Goal: Information Seeking & Learning: Learn about a topic

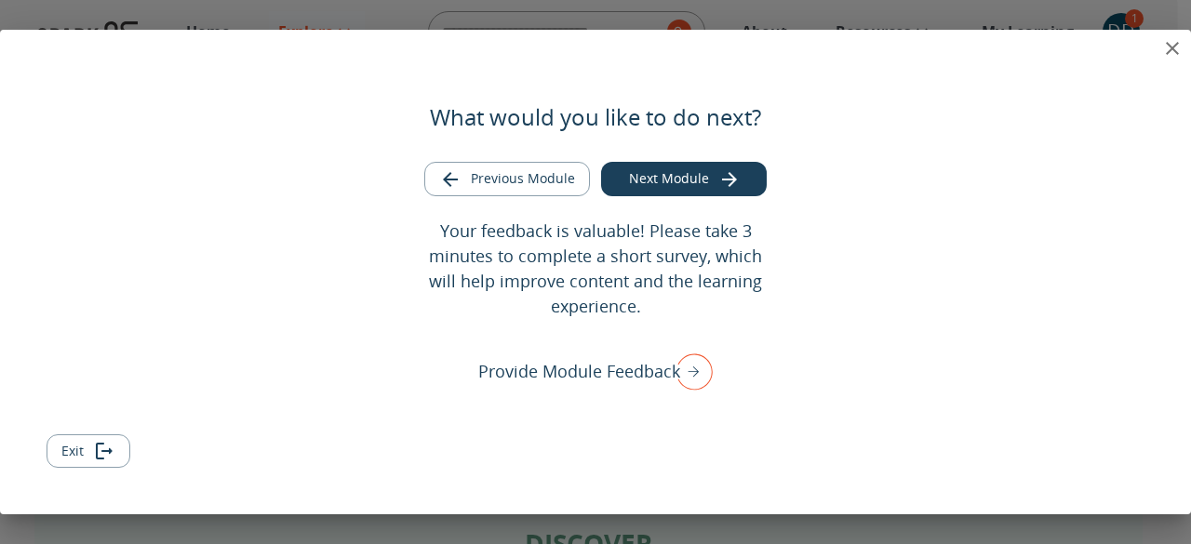
click at [1171, 56] on icon "close" at bounding box center [1172, 48] width 22 height 22
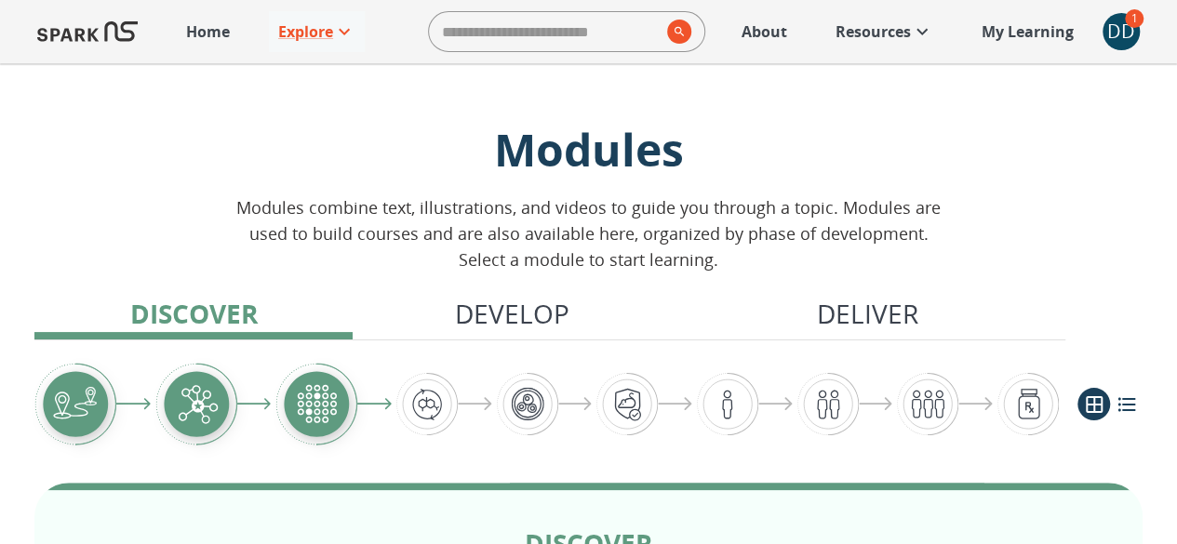
click at [1119, 30] on div "DD" at bounding box center [1121, 31] width 37 height 37
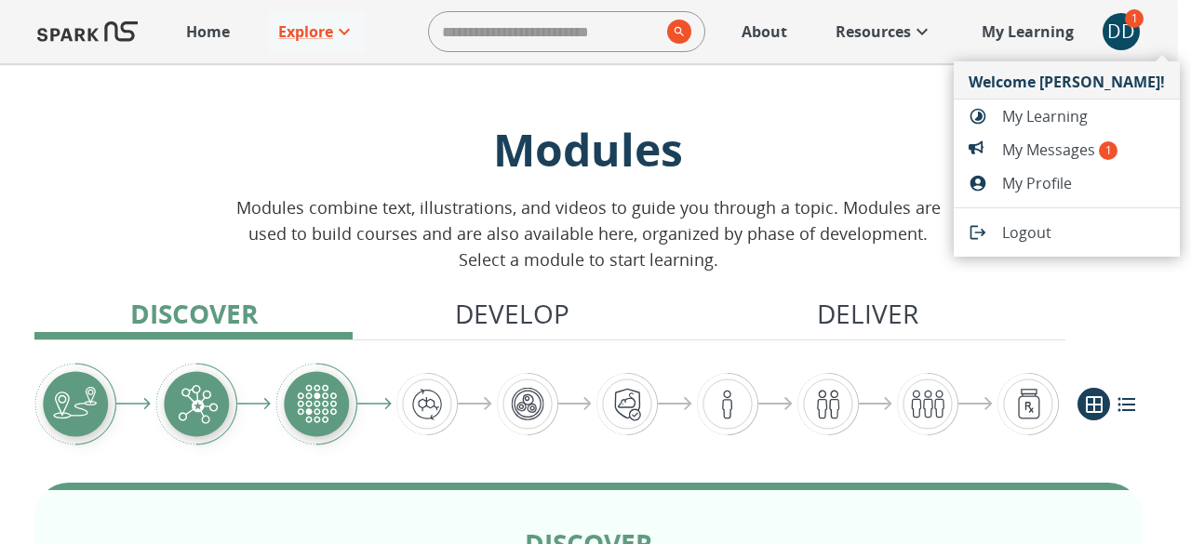
click at [1084, 153] on span "My Messages 1" at bounding box center [1083, 150] width 163 height 22
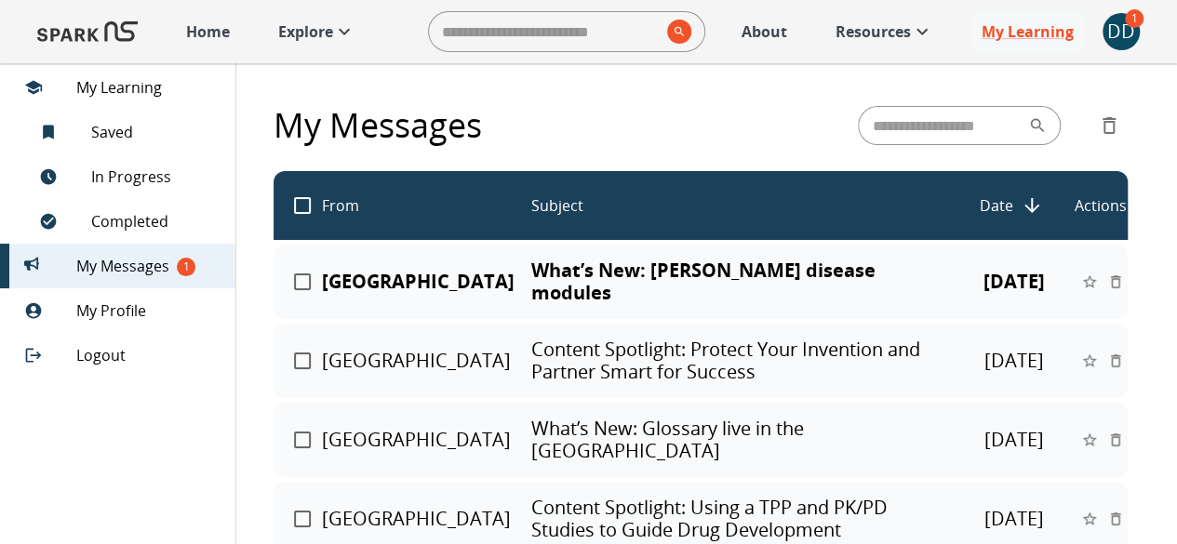
click at [849, 298] on div "SPARK NS Learning Center What’s New: [PERSON_NAME] disease modules [DATE]" at bounding box center [701, 282] width 854 height 74
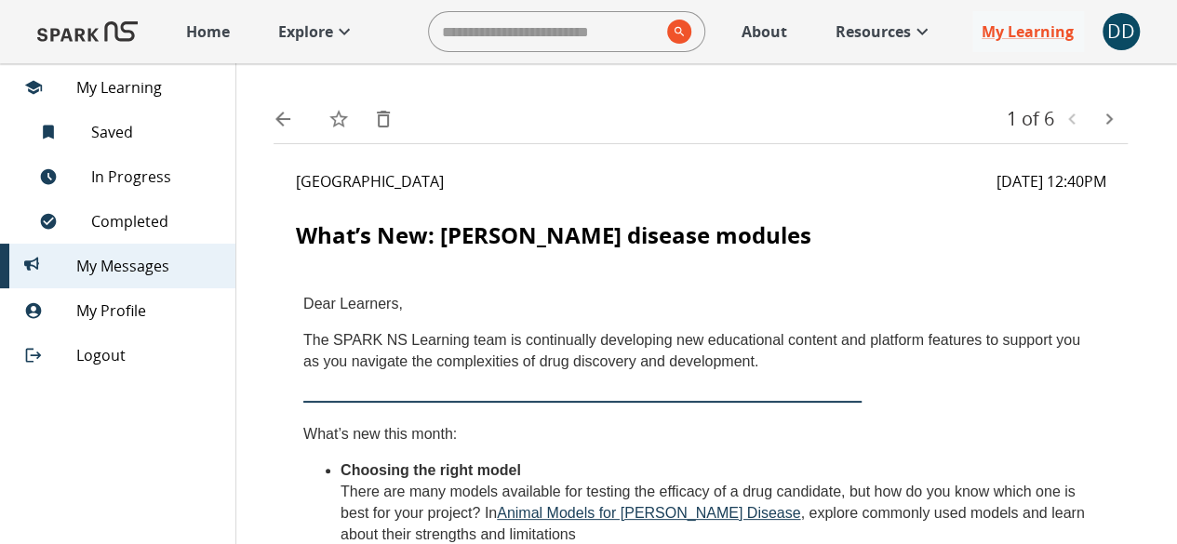
click at [1104, 114] on icon "text" at bounding box center [1109, 119] width 22 height 22
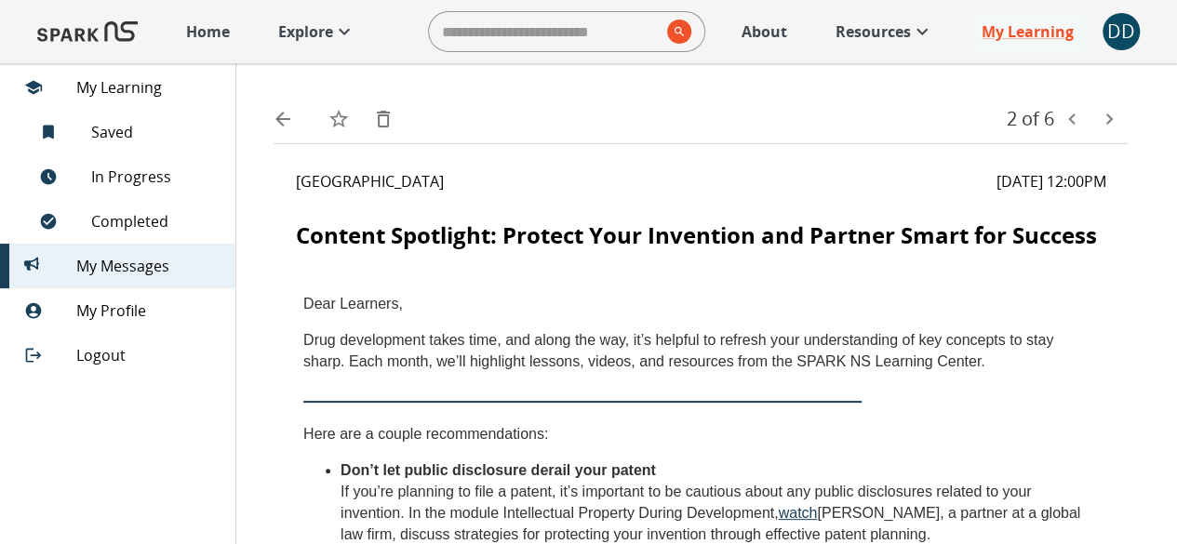
click at [128, 218] on span "Completed" at bounding box center [155, 221] width 129 height 22
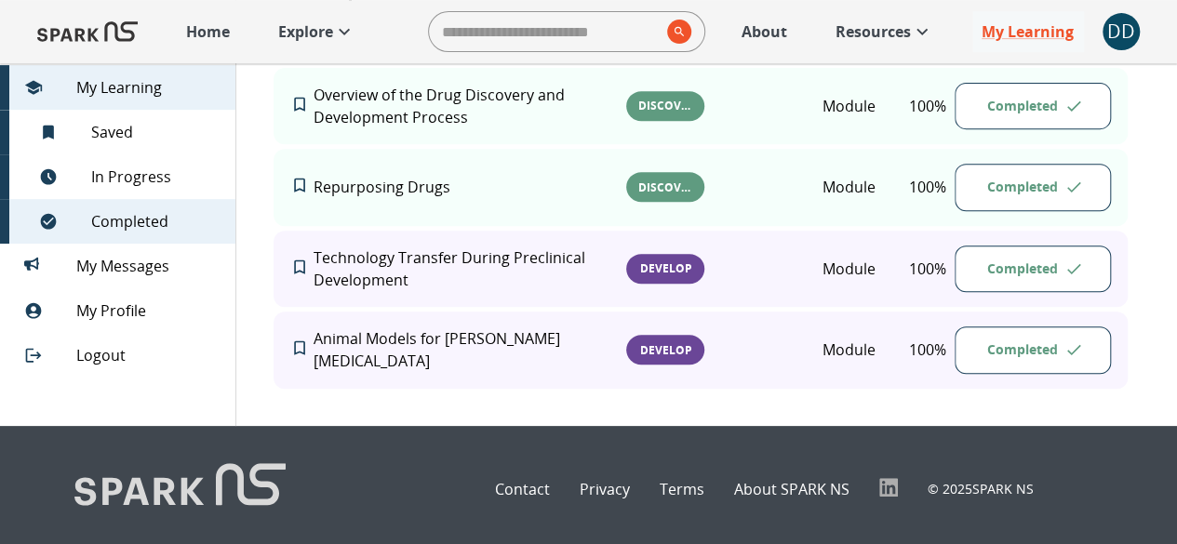
scroll to position [374, 0]
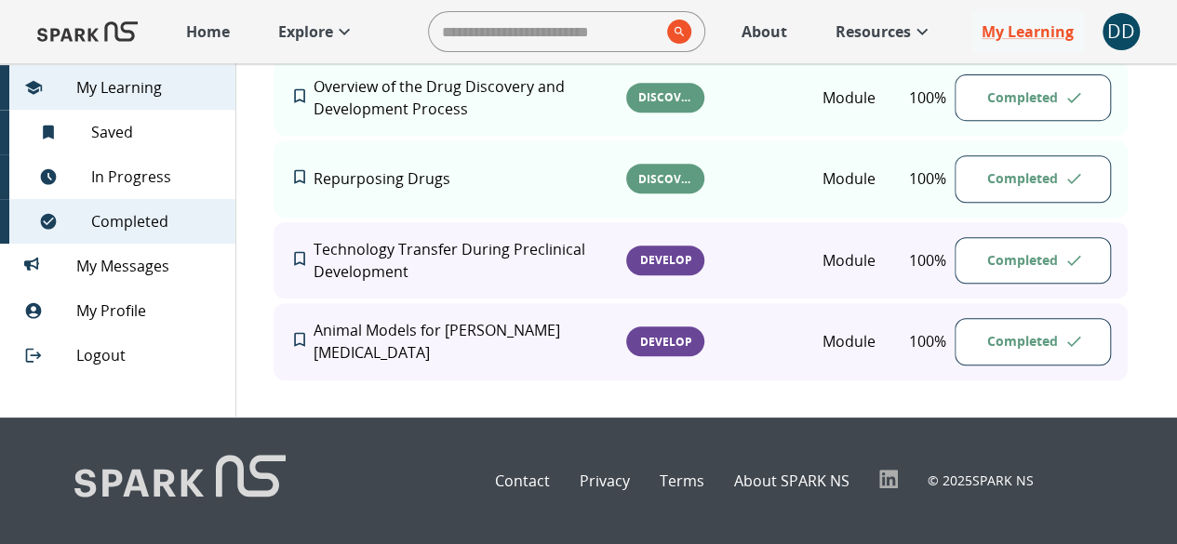
click at [658, 350] on div "Develop" at bounding box center [665, 342] width 78 height 30
click at [677, 277] on div "Technology Transfer During Preclinical Development Develop Module 100 % Complet…" at bounding box center [701, 260] width 854 height 77
click at [662, 268] on span "Develop" at bounding box center [665, 260] width 74 height 16
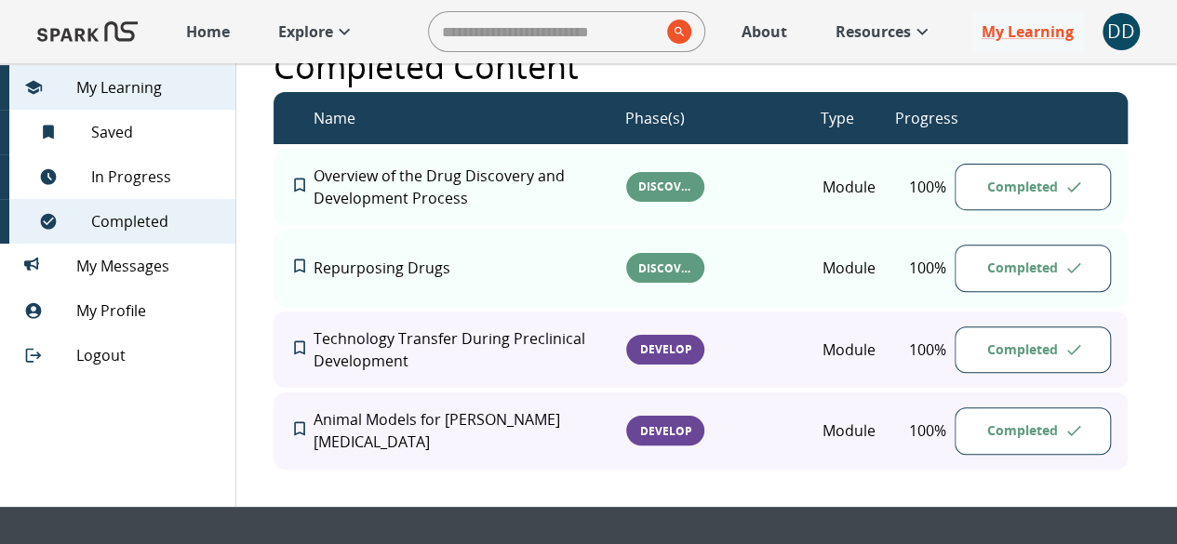
scroll to position [274, 0]
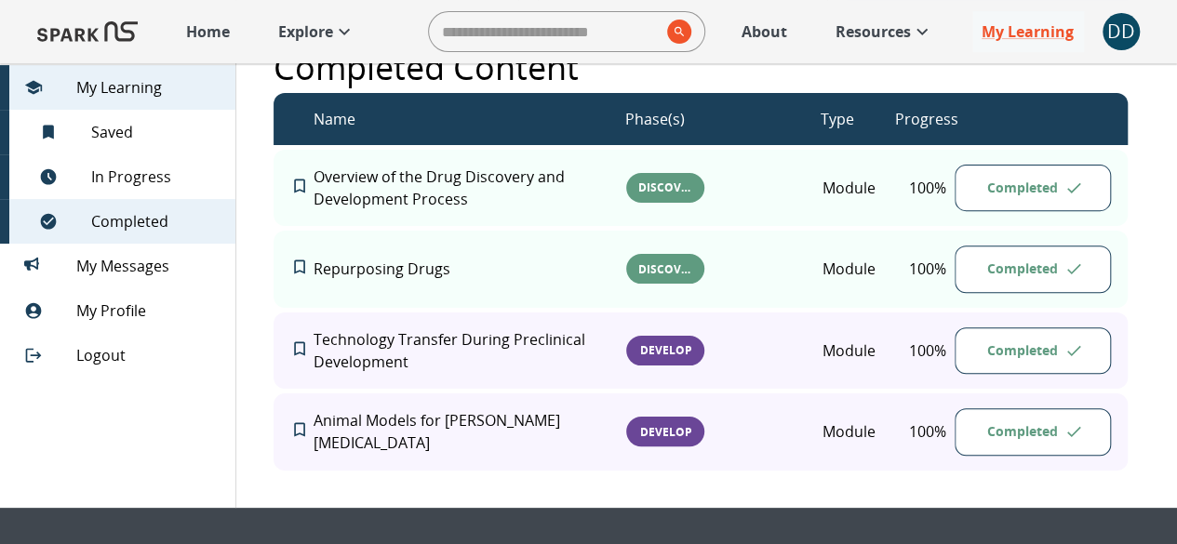
click at [368, 368] on p "Technology Transfer During Preclinical Development" at bounding box center [470, 350] width 313 height 45
click at [330, 390] on div "Technology Transfer During Preclinical Development Develop Module 100 % Complet…" at bounding box center [701, 351] width 854 height 77
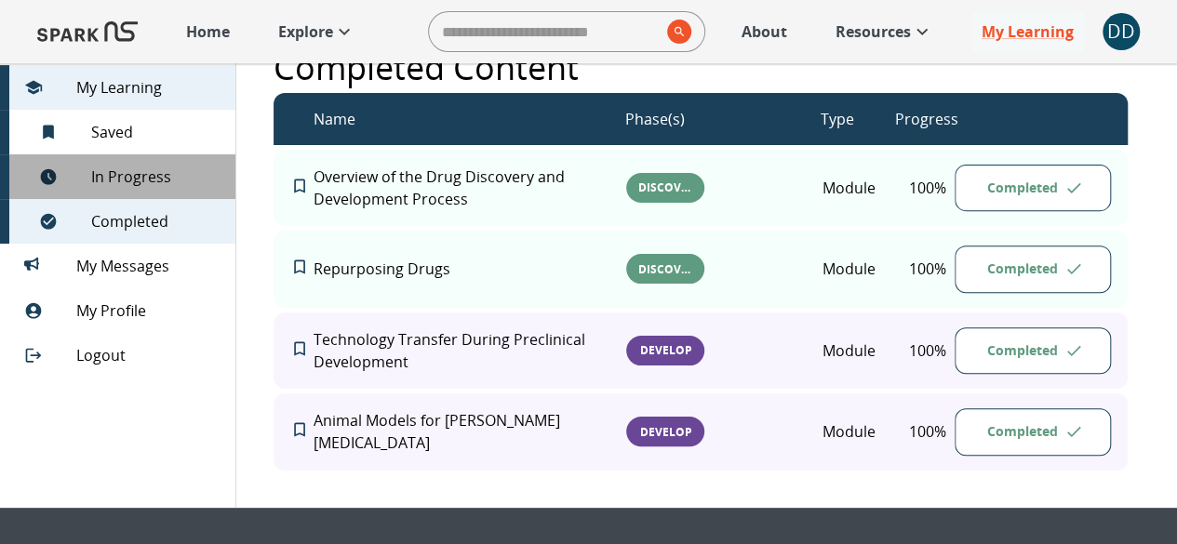
click at [128, 184] on span "In Progress" at bounding box center [155, 177] width 129 height 22
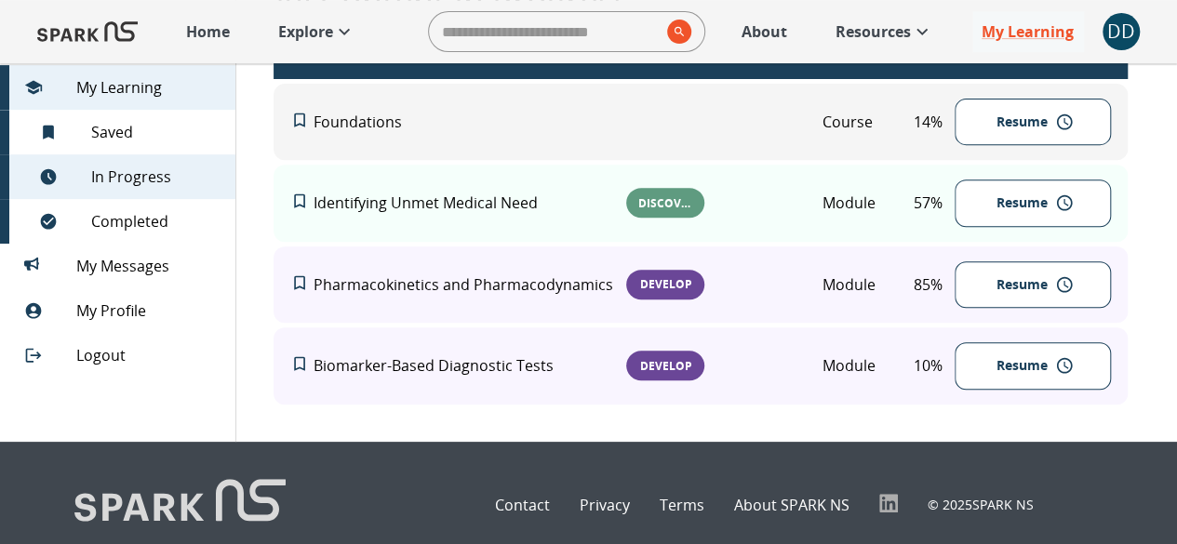
scroll to position [374, 0]
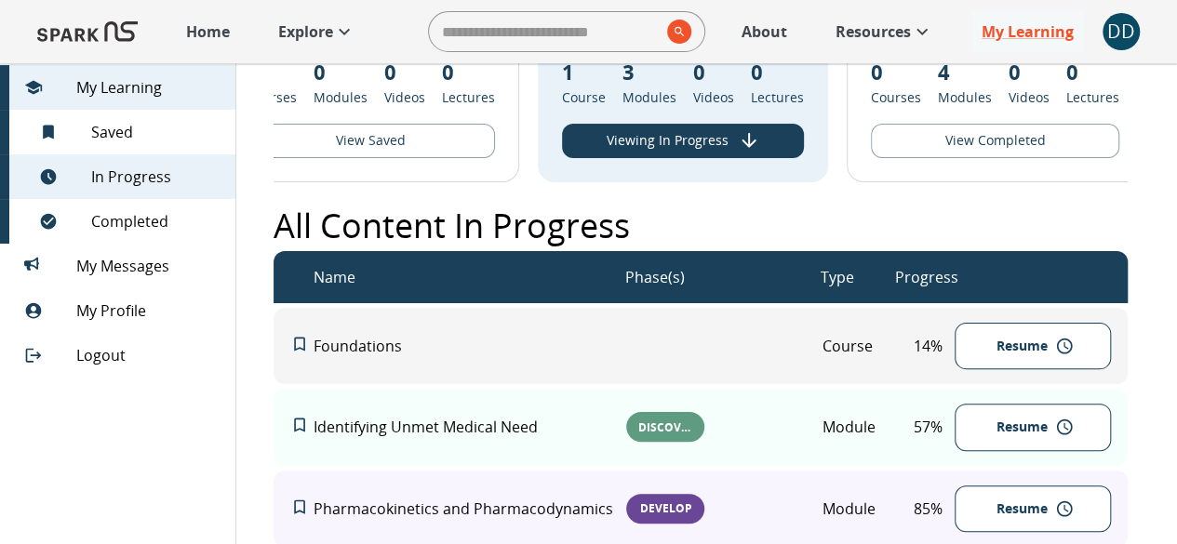
click at [133, 134] on span "Saved 0" at bounding box center [155, 132] width 129 height 22
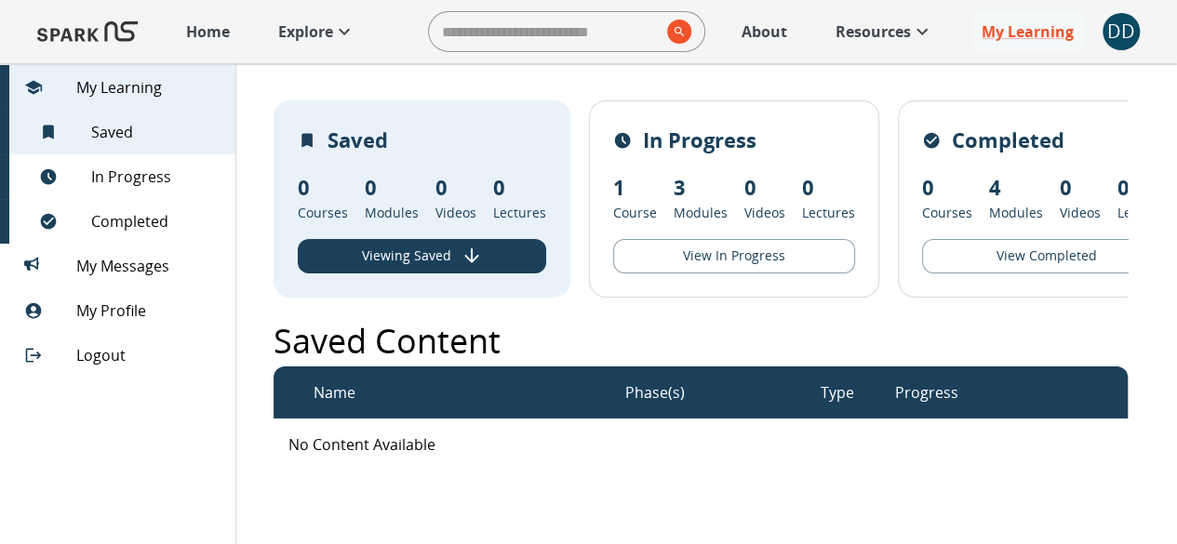
click at [750, 262] on button "View In Progress" at bounding box center [734, 256] width 242 height 34
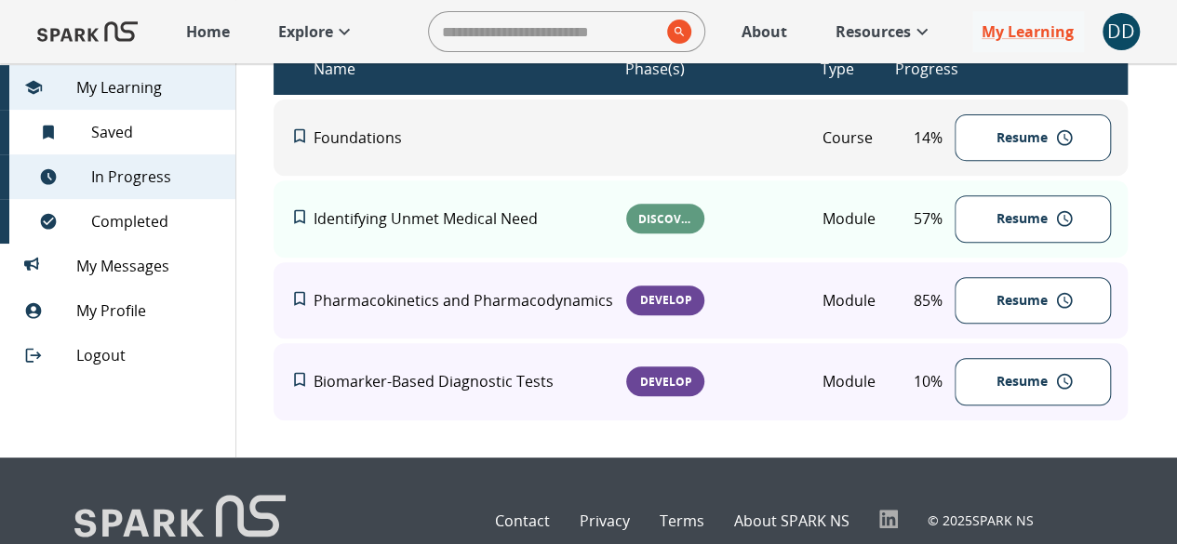
scroll to position [374, 0]
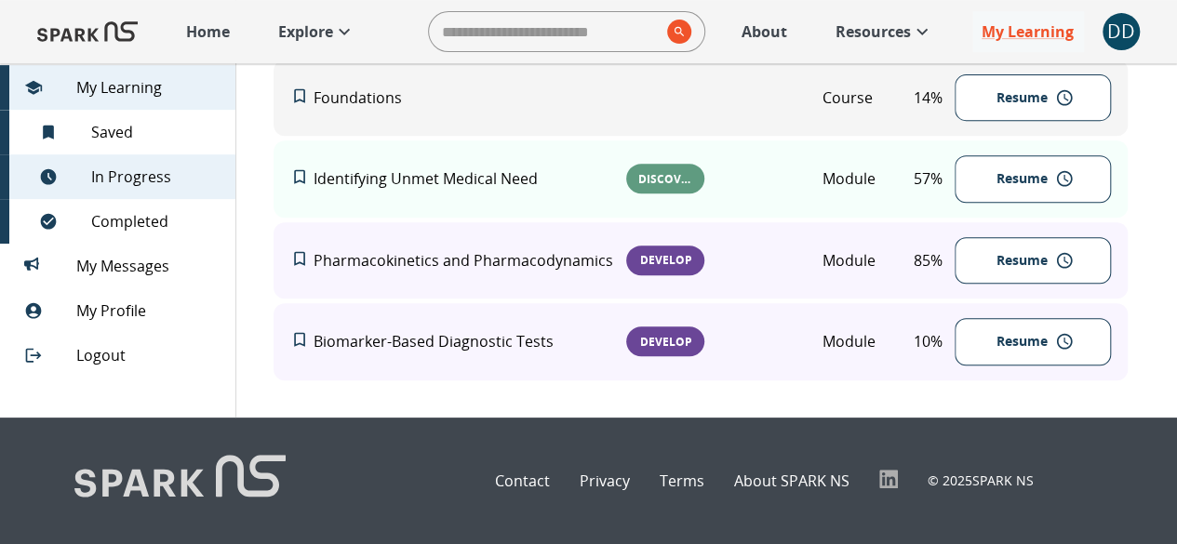
click at [1130, 426] on div "Contact Privacy Terms About SPARK NS © 2025 SPARK NS" at bounding box center [588, 481] width 1177 height 127
click at [1025, 272] on button "Resume" at bounding box center [1033, 260] width 156 height 47
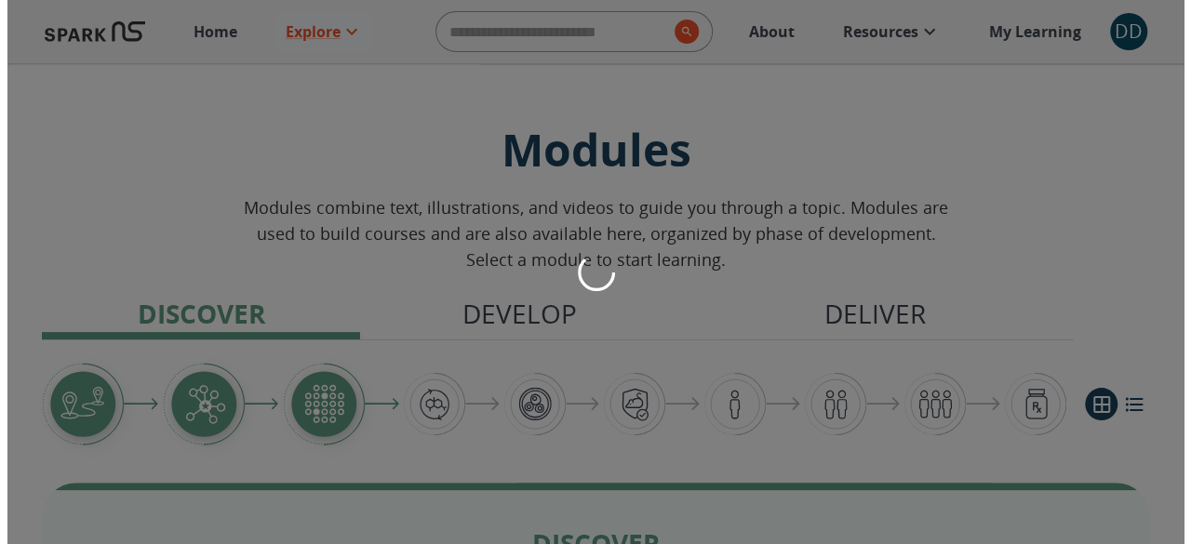
scroll to position [43, 0]
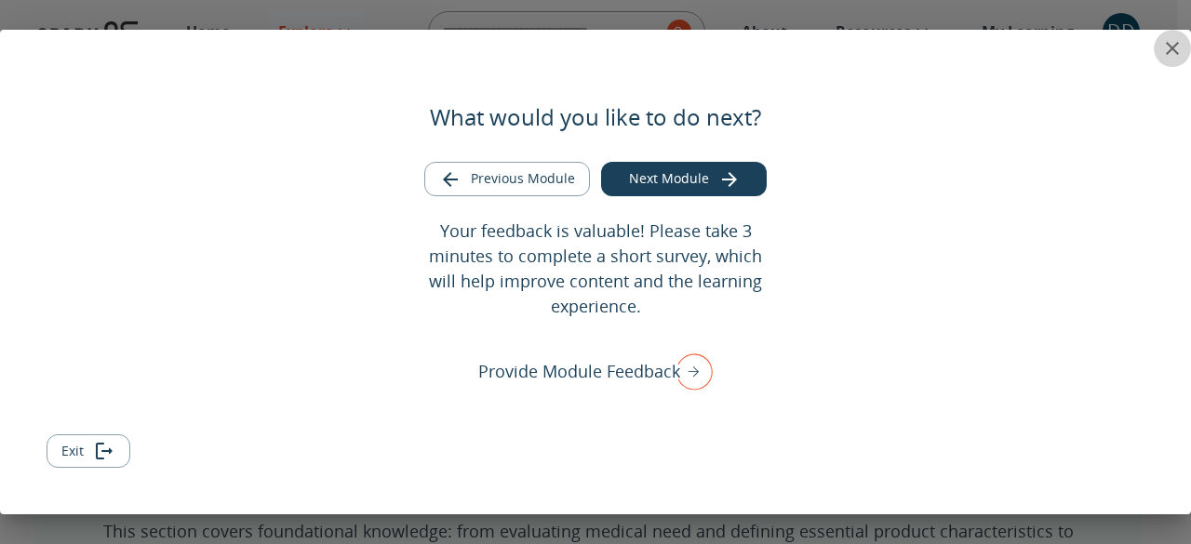
click at [1171, 47] on icon "close" at bounding box center [1172, 48] width 13 height 13
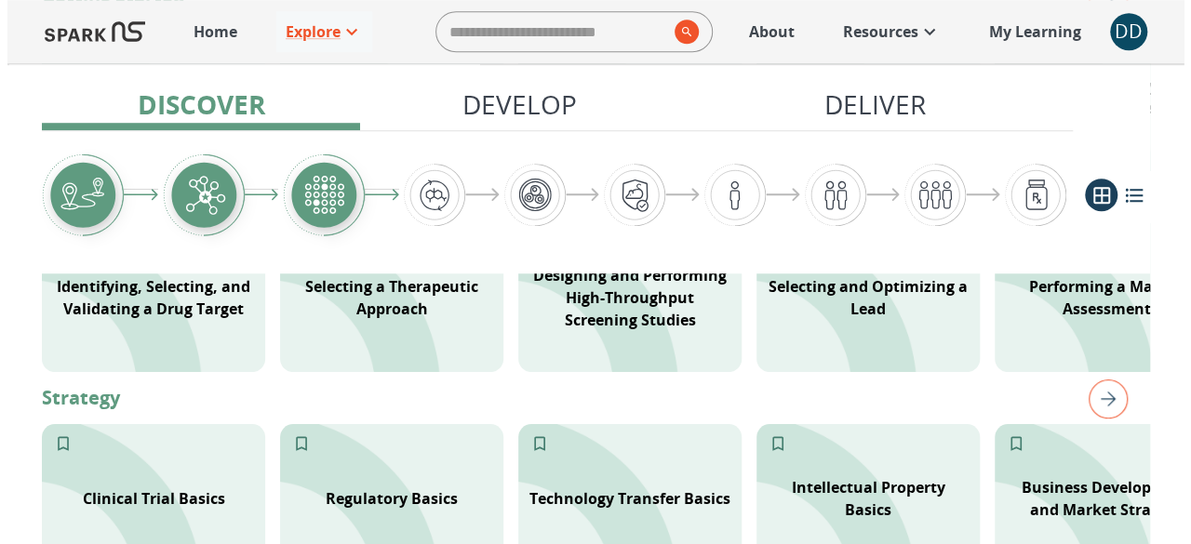
scroll to position [657, 0]
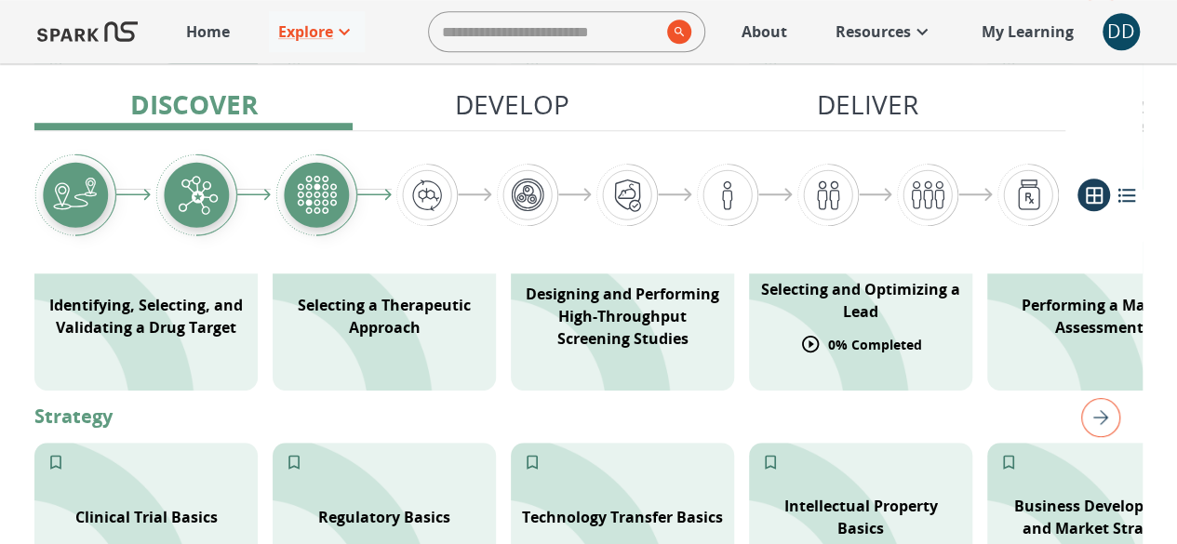
click at [859, 327] on div "Selecting and Optimizing a Lead" at bounding box center [860, 300] width 223 height 67
